Goal: Information Seeking & Learning: Learn about a topic

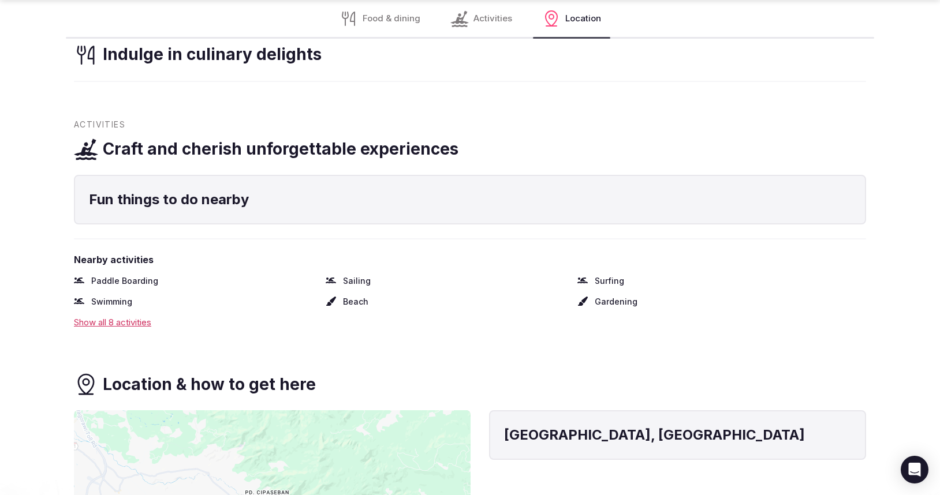
scroll to position [741, 0]
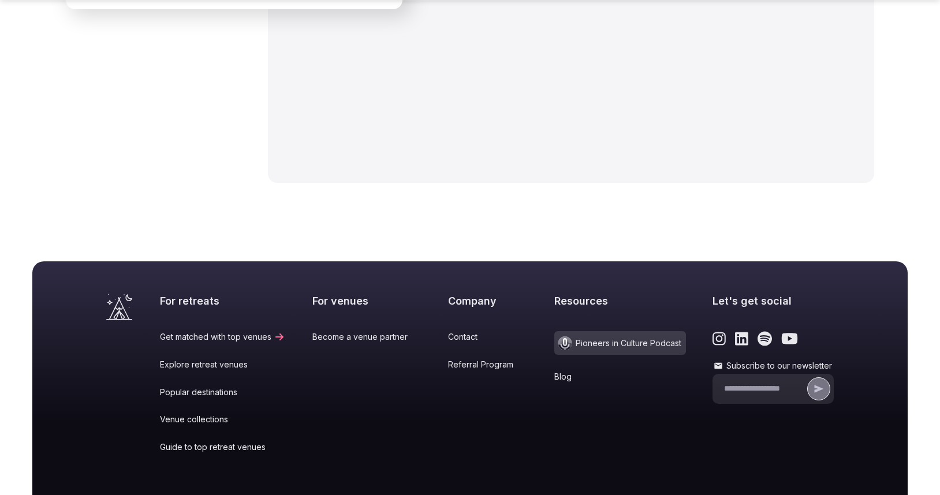
scroll to position [1859, 0]
